Goal: Communication & Community: Answer question/provide support

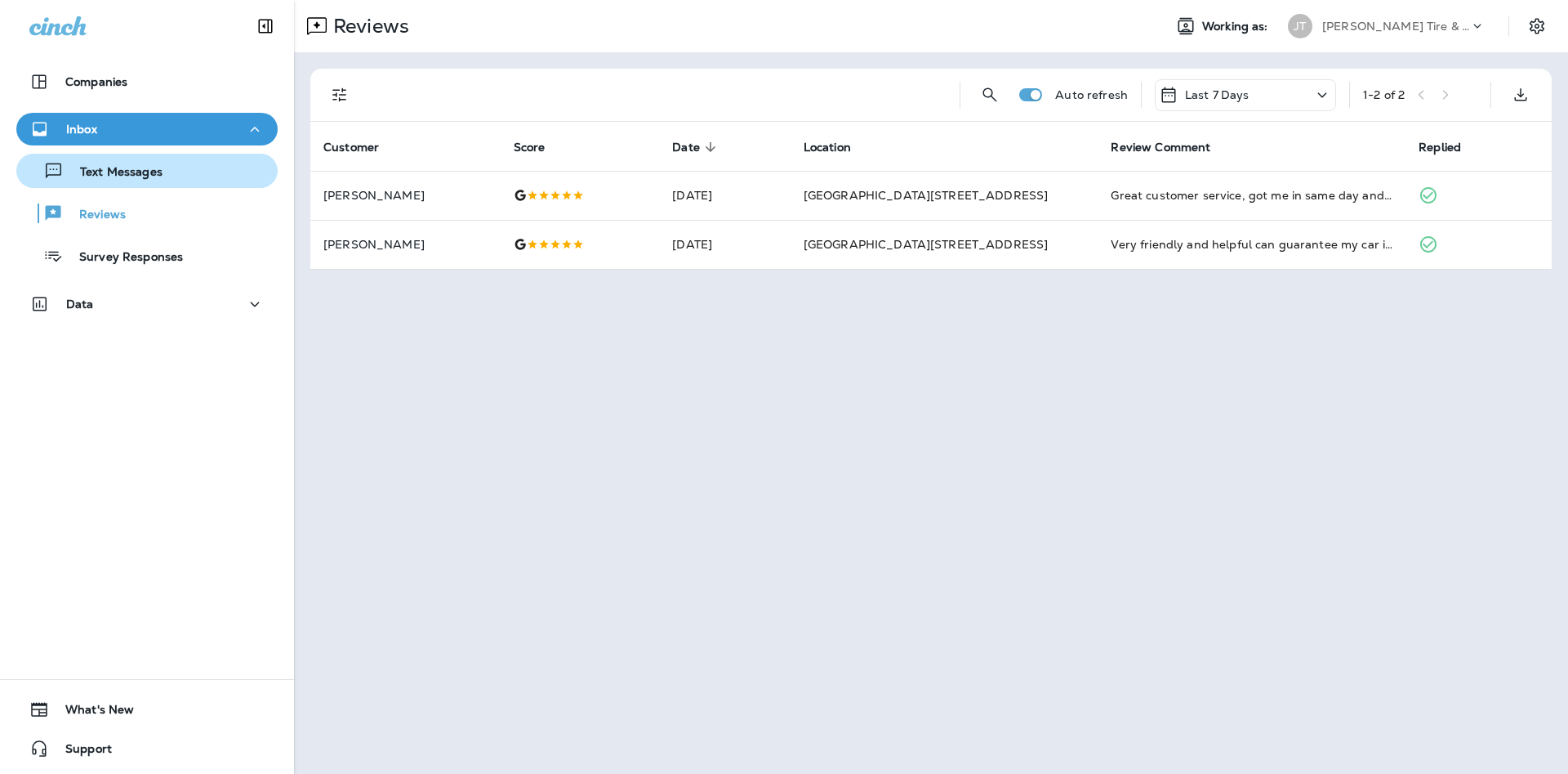
click at [225, 176] on div "Text Messages" at bounding box center [146, 170] width 248 height 25
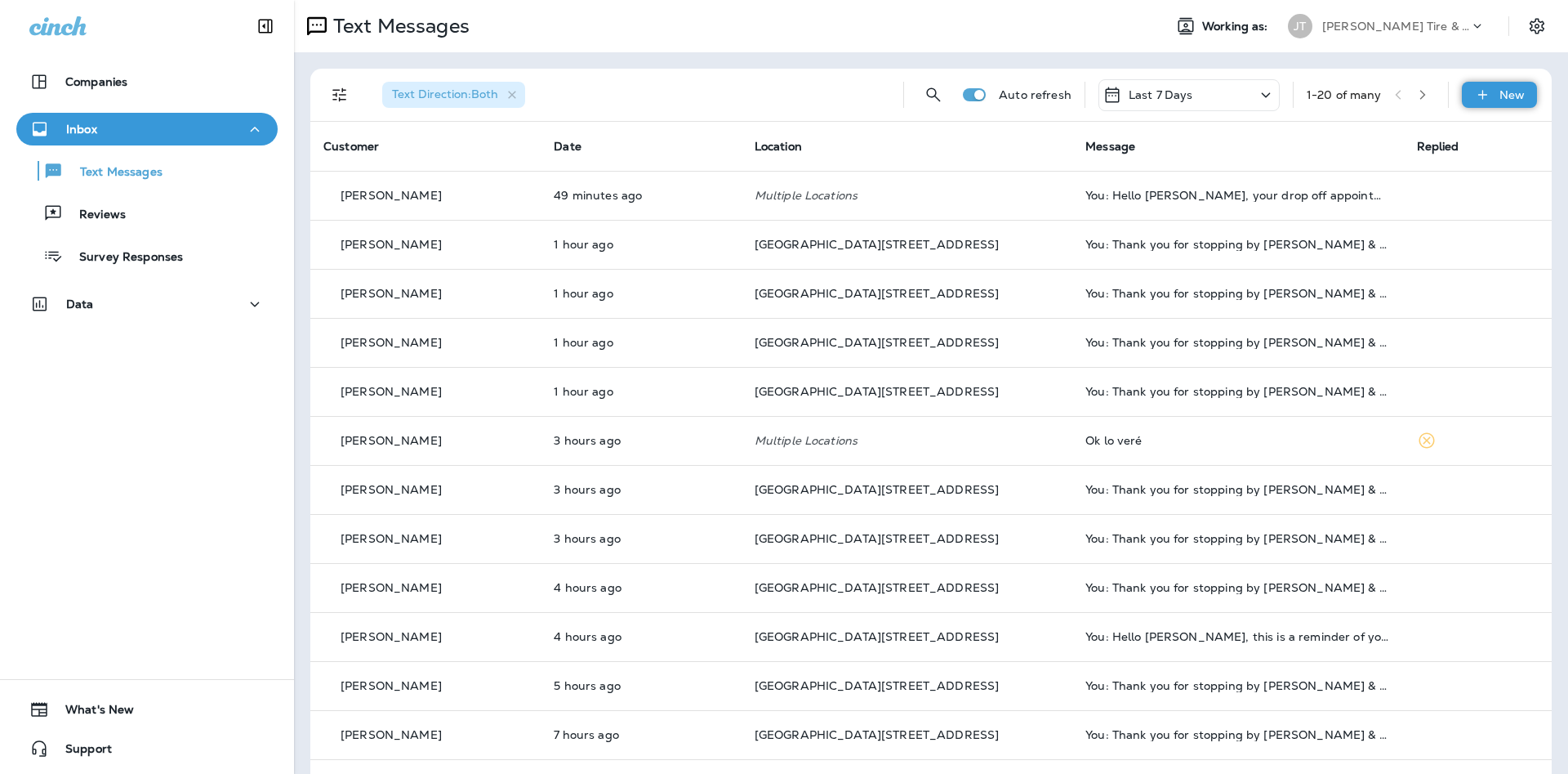
click at [1507, 90] on p "New" at bounding box center [1511, 95] width 25 height 13
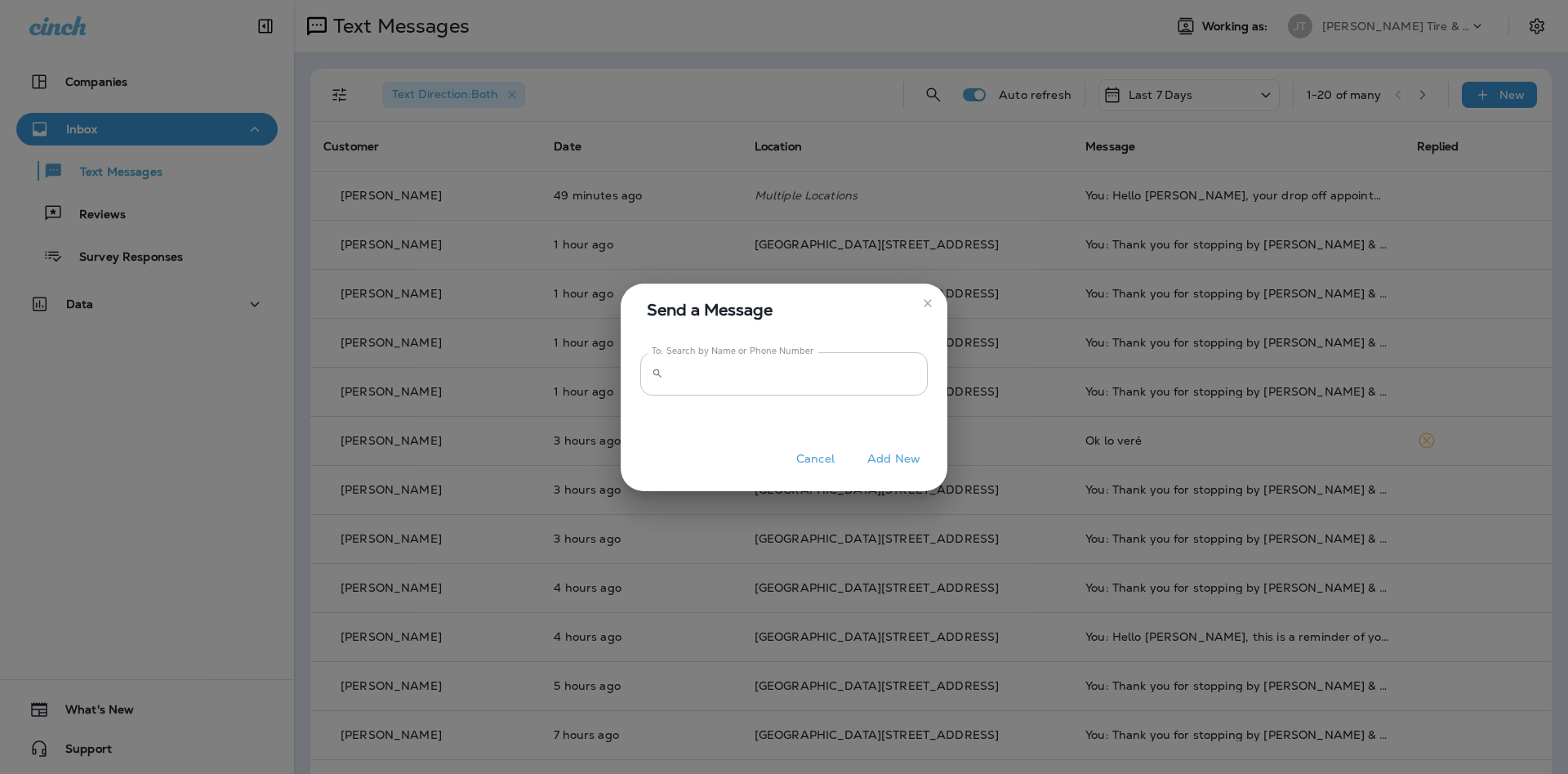
click at [810, 386] on input "To: Search by Name or Phone Number" at bounding box center [798, 373] width 258 height 43
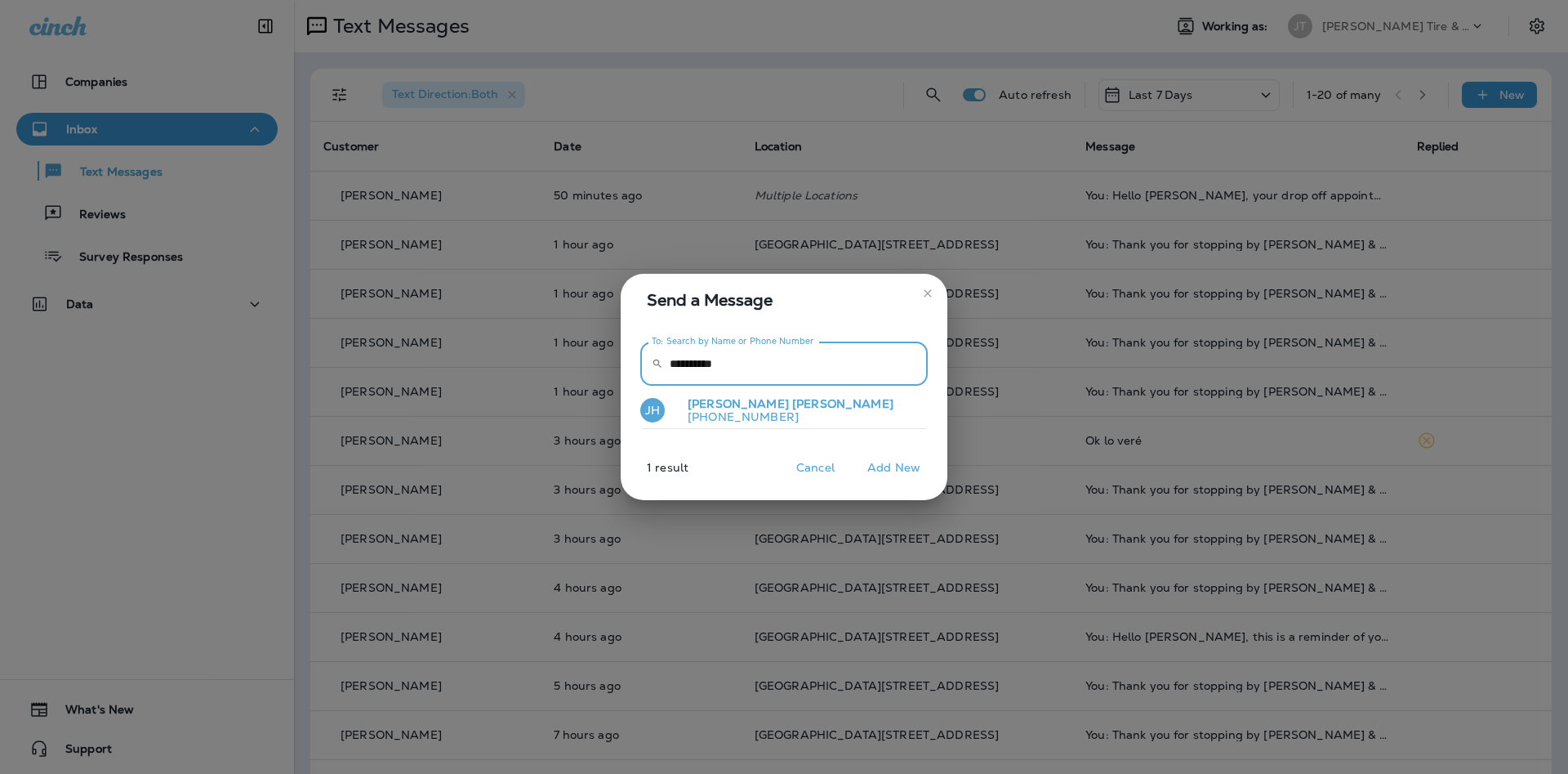
type input "**********"
click at [845, 403] on button "[PERSON_NAME] [PHONE_NUMBER]" at bounding box center [784, 411] width 288 height 38
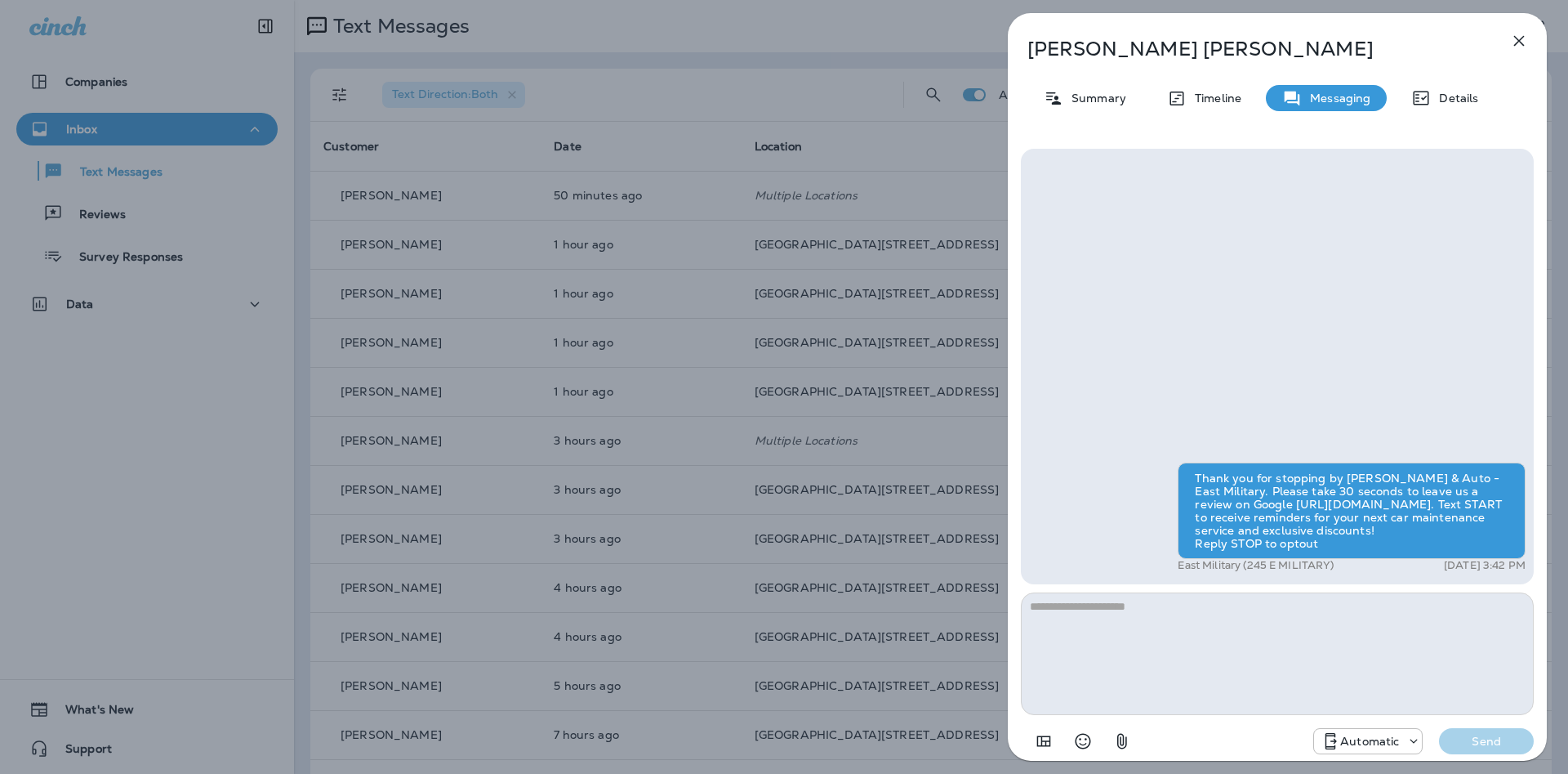
click at [1371, 746] on p "Automatic" at bounding box center [1369, 740] width 59 height 13
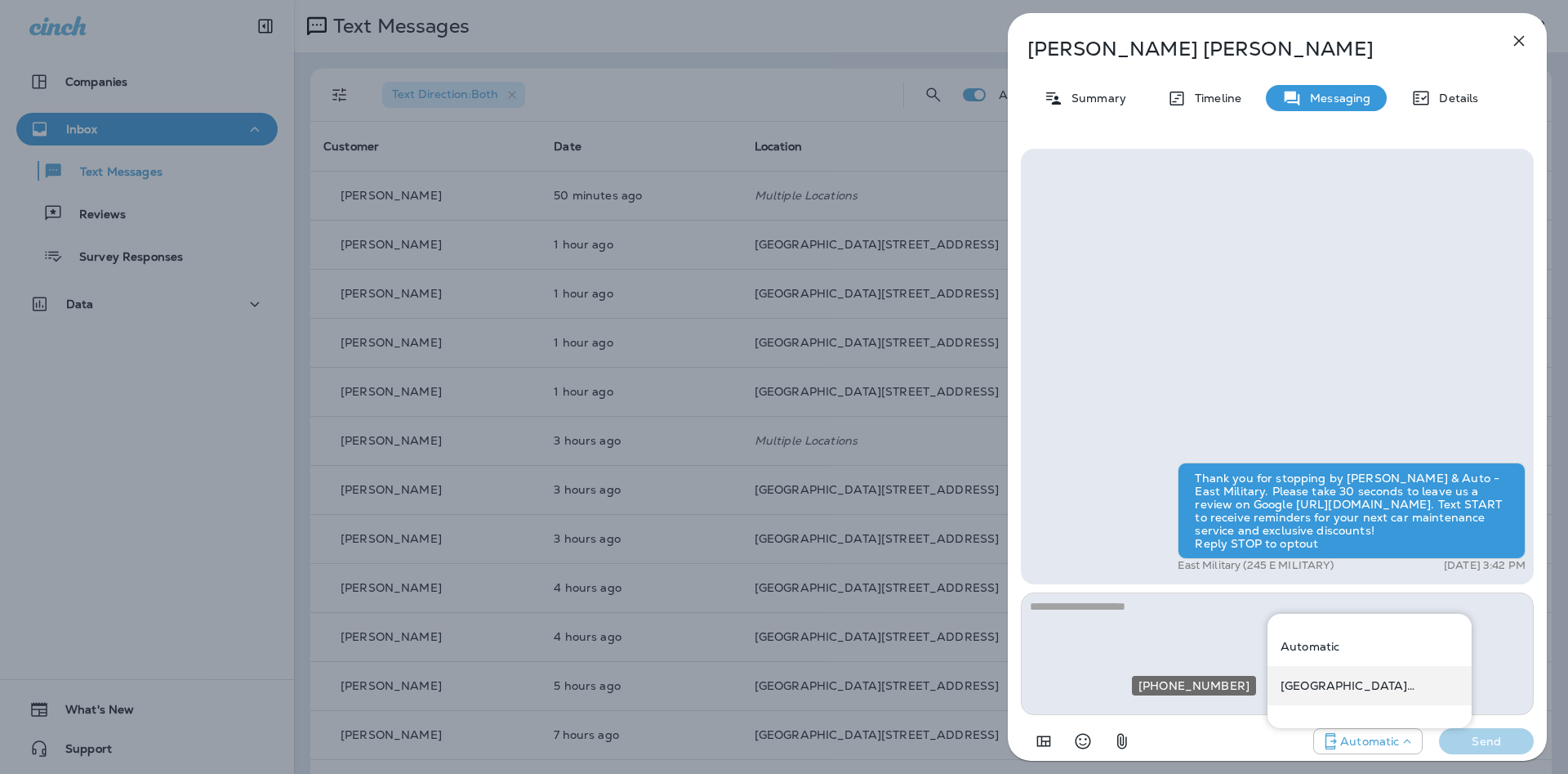
click at [1364, 697] on div "[GEOGRAPHIC_DATA][STREET_ADDRESS] ([STREET_ADDRESS])" at bounding box center [1369, 684] width 204 height 39
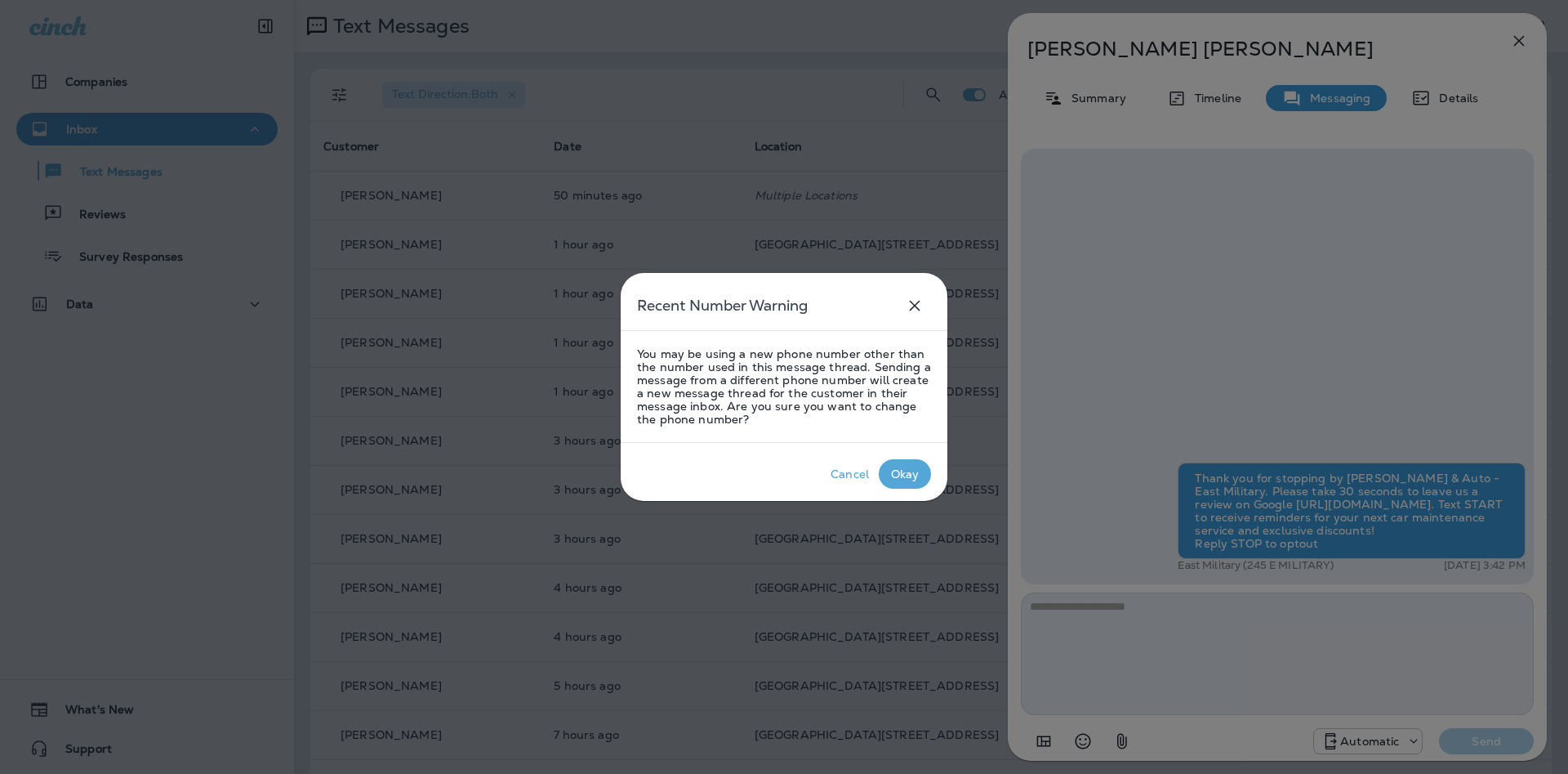
click at [891, 464] on p "Okay" at bounding box center [905, 474] width 35 height 20
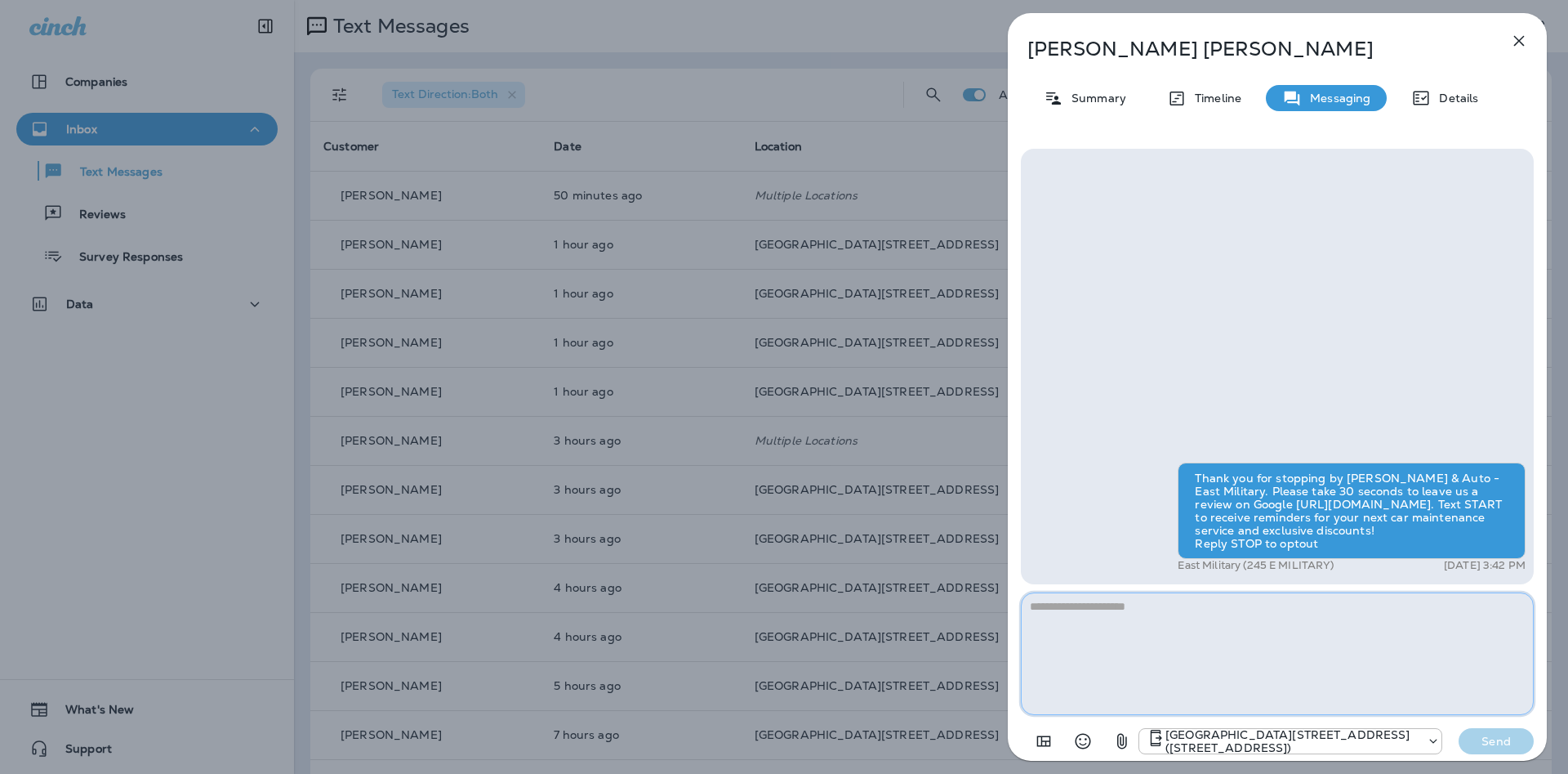
click at [1157, 597] on textarea at bounding box center [1276, 653] width 513 height 123
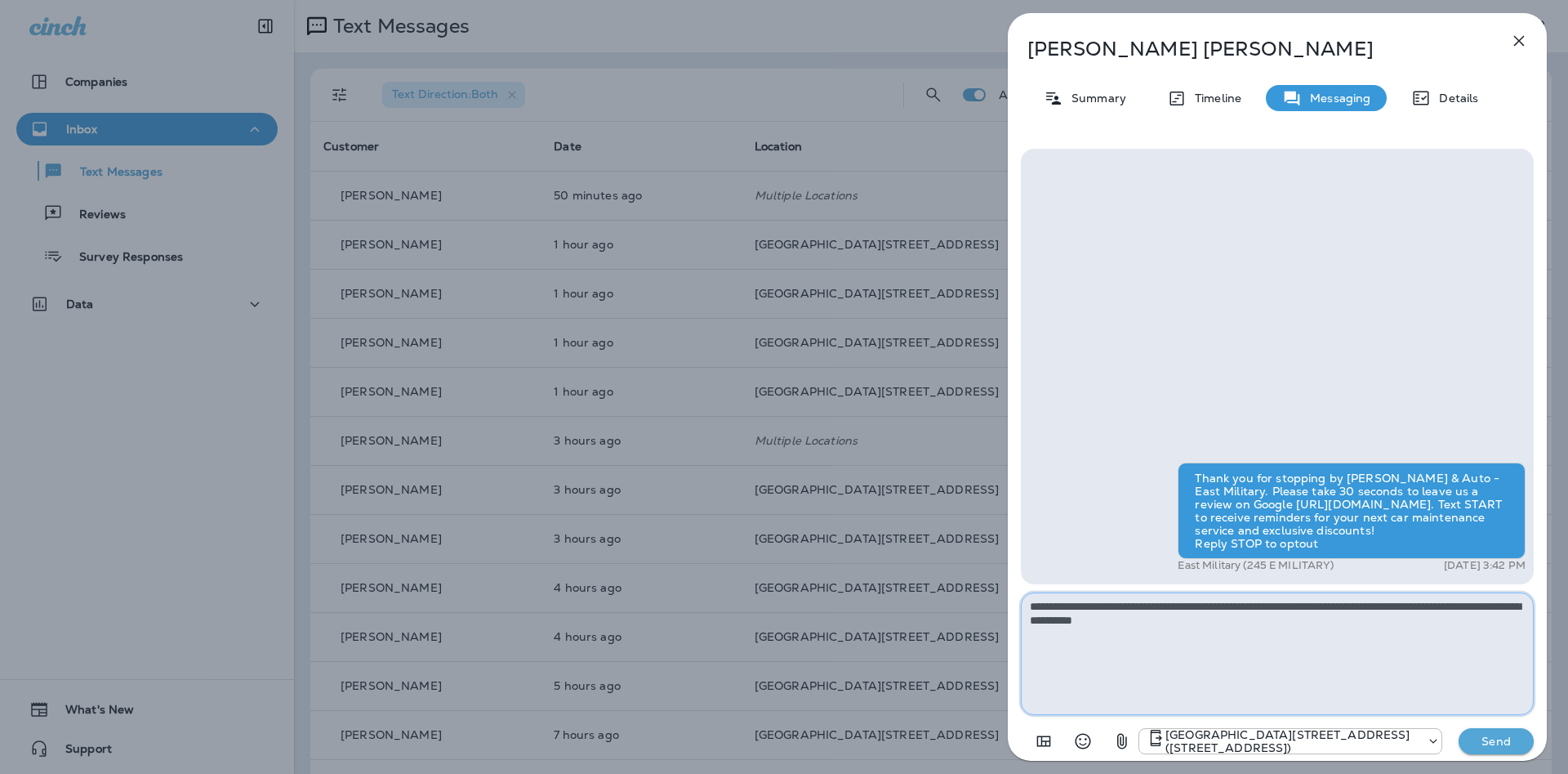
type textarea "**********"
click at [1479, 738] on p "Send" at bounding box center [1495, 741] width 69 height 15
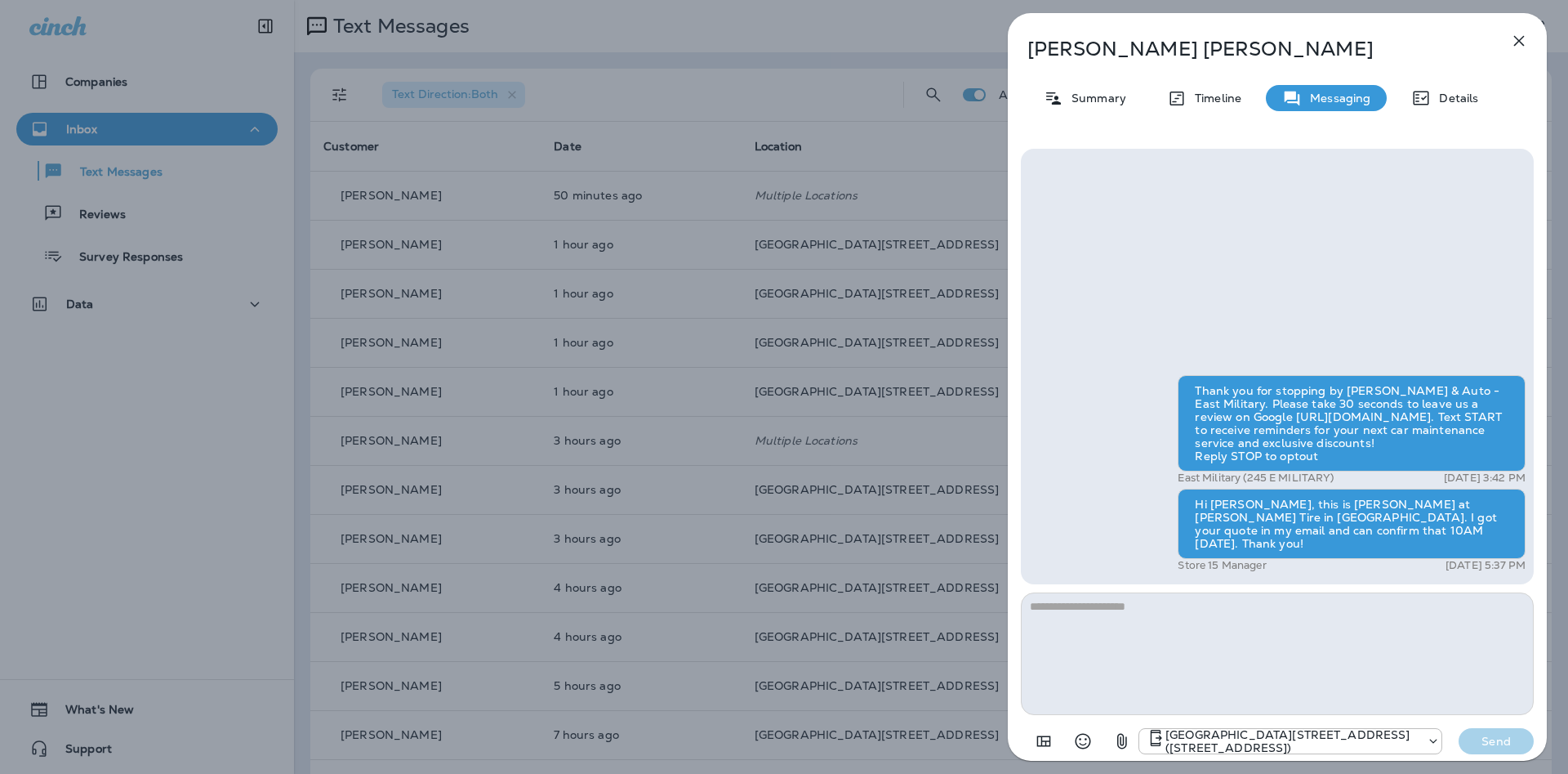
drag, startPoint x: 1528, startPoint y: 35, endPoint x: 1520, endPoint y: 47, distance: 14.4
click at [1528, 36] on button "button" at bounding box center [1518, 41] width 33 height 33
